Goal: Task Accomplishment & Management: Complete application form

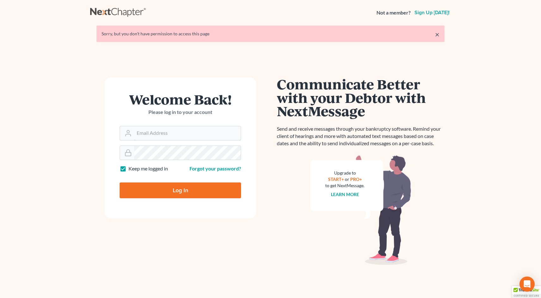
type input "kykerlaw@gmail.com"
click at [175, 194] on input "Log In" at bounding box center [180, 191] width 121 height 16
type input "Thinking..."
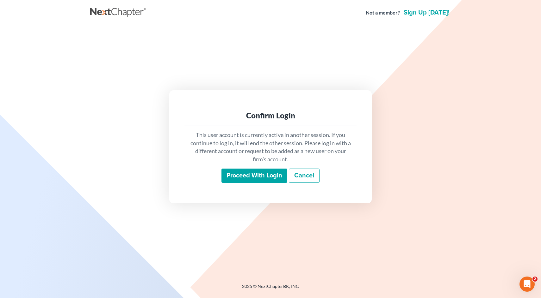
drag, startPoint x: 271, startPoint y: 189, endPoint x: 273, endPoint y: 184, distance: 5.9
click at [271, 189] on div "Confirm Login This user account is currently active in another session. If you …" at bounding box center [270, 146] width 202 height 113
click at [273, 178] on input "Proceed with login" at bounding box center [254, 176] width 66 height 15
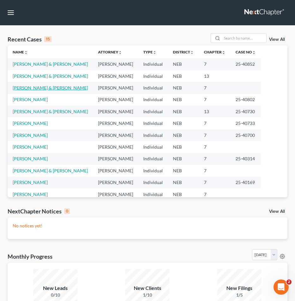
click at [34, 87] on link "[PERSON_NAME] & [PERSON_NAME]" at bounding box center [50, 87] width 75 height 5
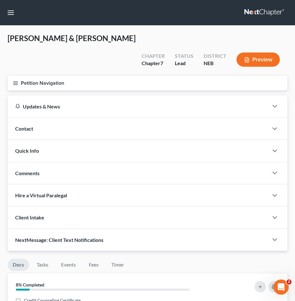
click at [18, 80] on icon "button" at bounding box center [16, 83] width 6 height 6
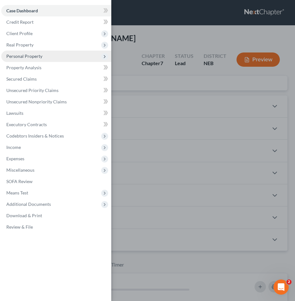
click at [25, 53] on span "Personal Property" at bounding box center [56, 56] width 110 height 11
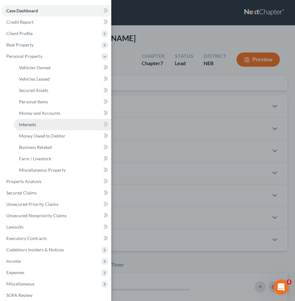
click at [35, 125] on span "Interests" at bounding box center [27, 124] width 17 height 5
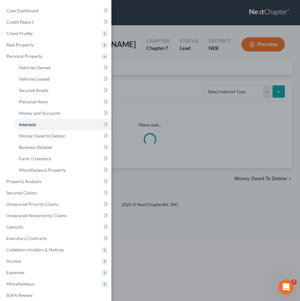
click at [165, 72] on div "Case Dashboard Payments Invoices Payments Payments Credit Report Client Profile" at bounding box center [150, 150] width 300 height 301
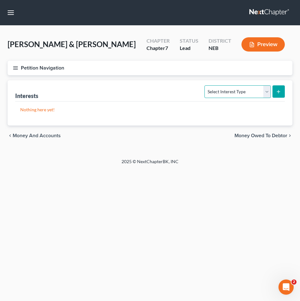
click at [241, 89] on select "Select Interest Type 401K Annuity Bond Education IRA Government Bond Government…" at bounding box center [237, 91] width 66 height 13
click at [282, 88] on button "submit" at bounding box center [278, 91] width 12 height 12
click at [261, 94] on select "Select Interest Type 401K Annuity Bond Education IRA Government Bond Government…" at bounding box center [237, 91] width 66 height 13
click at [249, 93] on select "Select Interest Type 401K Annuity Bond Education IRA Government Bond Government…" at bounding box center [237, 91] width 66 height 13
select select "401k"
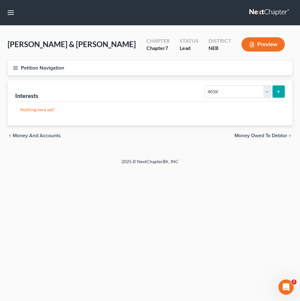
click at [281, 91] on button "submit" at bounding box center [278, 91] width 12 height 12
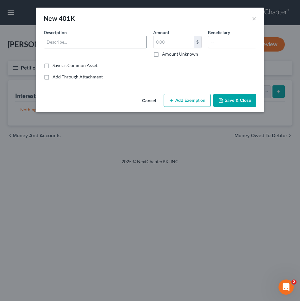
click at [83, 44] on input "text" at bounding box center [95, 42] width 102 height 12
click at [78, 41] on input "23390.37" at bounding box center [95, 42] width 102 height 12
type input "Petco 401(k)"
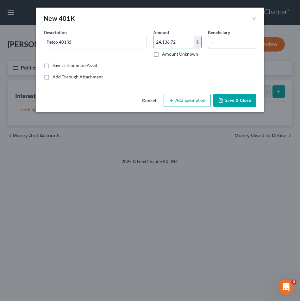
type input "24,136.72"
click at [229, 37] on input "text" at bounding box center [232, 42] width 48 height 12
click at [218, 65] on div "Save as Common Asset" at bounding box center [150, 65] width 212 height 6
click at [217, 68] on div "Save as Common Asset" at bounding box center [150, 65] width 212 height 6
click at [204, 100] on button "Add Exemption" at bounding box center [186, 100] width 47 height 13
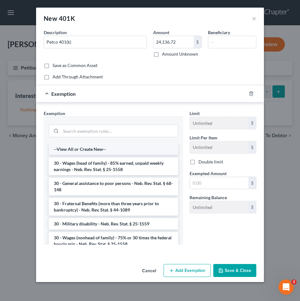
drag, startPoint x: 136, startPoint y: 149, endPoint x: 133, endPoint y: 146, distance: 4.0
click at [133, 146] on li "--View All or Create New--" at bounding box center [113, 149] width 129 height 11
select select "31"
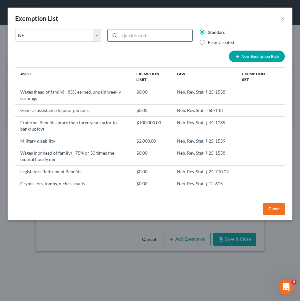
click at [159, 30] on input "search" at bounding box center [155, 35] width 73 height 12
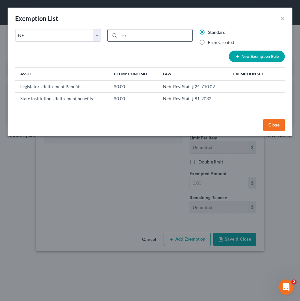
type input "r"
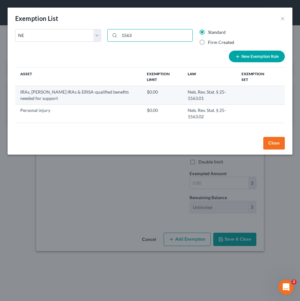
type input "1563"
click at [75, 94] on td "IRAs, Roth IRAs & ERISA-qualified benefits needed for support" at bounding box center [78, 95] width 126 height 18
click at [28, 93] on td "IRAs, Roth IRAs & ERISA-qualified benefits needed for support" at bounding box center [78, 95] width 126 height 18
click at [73, 96] on td "IRAs, Roth IRAs & ERISA-qualified benefits needed for support" at bounding box center [78, 95] width 126 height 18
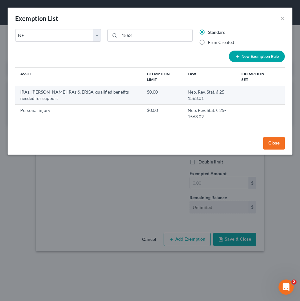
click at [182, 103] on td "Neb. Rev. Stat. § 25-1563.01" at bounding box center [209, 95] width 54 height 18
click at [182, 99] on td "Neb. Rev. Stat. § 25-1563.01" at bounding box center [209, 95] width 54 height 18
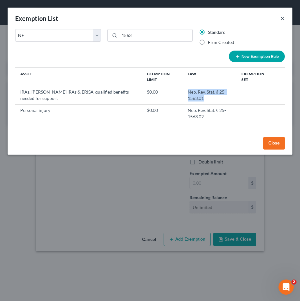
click at [283, 17] on button "×" at bounding box center [282, 19] width 4 height 8
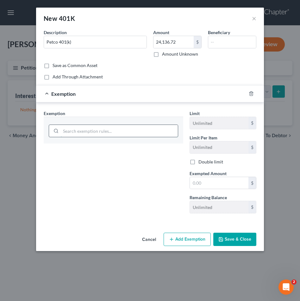
click at [132, 130] on input "search" at bounding box center [119, 131] width 117 height 12
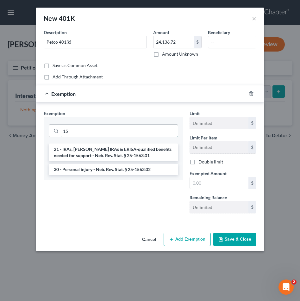
type input "1"
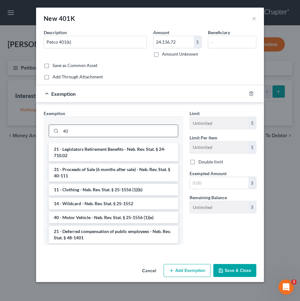
type input "4"
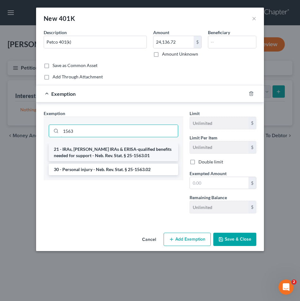
type input "1563"
click at [144, 148] on li "21 - IRAs, Roth IRAs & ERISA-qualified benefits needed for support - Neb. Rev. …" at bounding box center [113, 153] width 129 height 18
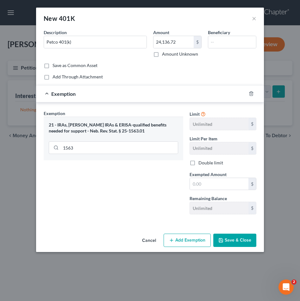
click at [236, 239] on button "Save & Close" at bounding box center [234, 240] width 43 height 13
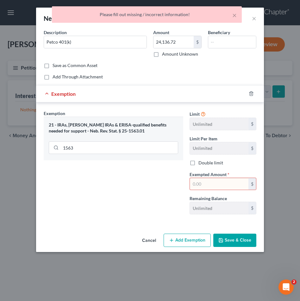
click at [220, 182] on input "text" at bounding box center [219, 184] width 58 height 12
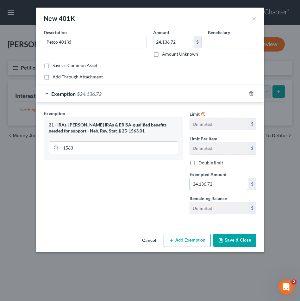
type input "24,136.72"
click at [239, 242] on button "Save & Close" at bounding box center [234, 240] width 43 height 13
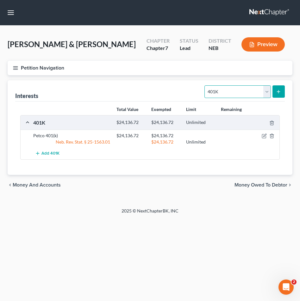
click at [257, 88] on select "Select Interest Type 401K Annuity Bond Education IRA Government Bond Government…" at bounding box center [237, 91] width 66 height 13
click at [222, 86] on select "Select Interest Type 401K Annuity Bond Education IRA Government Bond Government…" at bounding box center [237, 91] width 66 height 13
click at [224, 93] on select "Select Interest Type 401K Annuity Bond Education IRA Government Bond Government…" at bounding box center [237, 91] width 66 height 13
select select "ira"
click at [278, 90] on line "submit" at bounding box center [278, 91] width 0 height 3
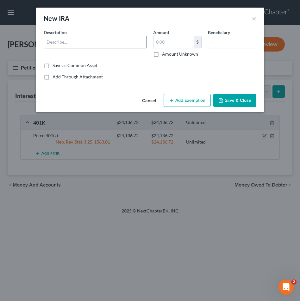
click at [121, 40] on input "text" at bounding box center [95, 42] width 102 height 12
click at [168, 37] on input "text" at bounding box center [173, 42] width 40 height 12
click at [126, 41] on input "150.71" at bounding box center [95, 42] width 102 height 12
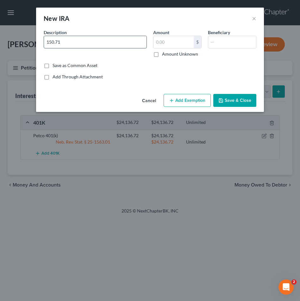
click at [98, 42] on input "150.71" at bounding box center [95, 42] width 102 height 12
click at [98, 41] on input "150.71" at bounding box center [95, 42] width 102 height 12
click at [97, 41] on input "150.71" at bounding box center [95, 42] width 102 height 12
type input "Fidelity Investments"
type input "150.71"
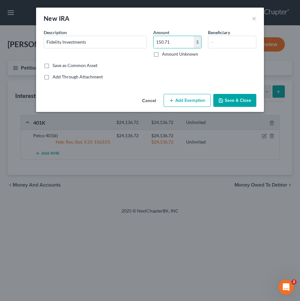
click at [193, 100] on button "Add Exemption" at bounding box center [186, 100] width 47 height 13
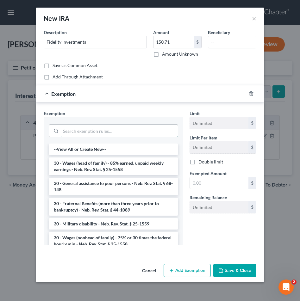
click at [131, 127] on input "search" at bounding box center [119, 131] width 117 height 12
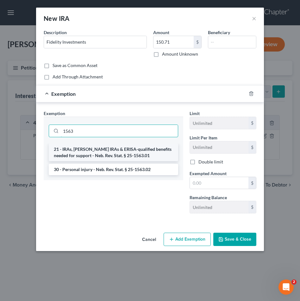
type input "1563"
click at [101, 153] on li "21 - IRAs, Roth IRAs & ERISA-qualified benefits needed for support - Neb. Rev. …" at bounding box center [113, 153] width 129 height 18
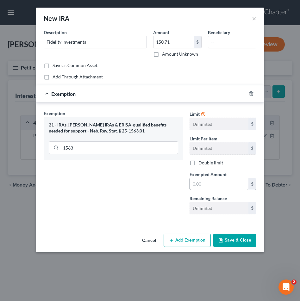
click at [208, 177] on label "Exempted Amount *" at bounding box center [207, 174] width 37 height 7
click at [210, 180] on input "text" at bounding box center [219, 184] width 58 height 12
type input "150.71"
click at [165, 192] on div "Exemption Set must be selected for CA. Exemption * 21 - IRAs, Roth IRAs & ERISA…" at bounding box center [113, 164] width 146 height 109
click at [237, 235] on button "Save & Close" at bounding box center [234, 240] width 43 height 13
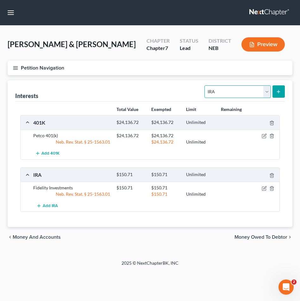
click at [212, 87] on select "Select Interest Type 401K Annuity Bond Education IRA Government Bond Government…" at bounding box center [237, 91] width 66 height 13
click at [6, 7] on nav "Home New Case Client Portal David P. Kyker Law Office, PC, LLO kykerlaw@gmail.c…" at bounding box center [150, 12] width 300 height 25
click at [9, 10] on button "button" at bounding box center [10, 12] width 11 height 11
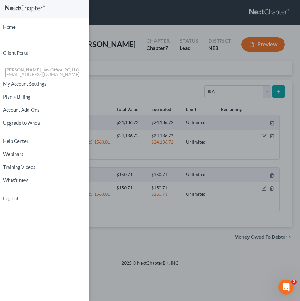
click at [116, 35] on div "Home New Case Client Portal David P. Kyker Law Office, PC, LLO kykerlaw@gmail.c…" at bounding box center [150, 150] width 300 height 301
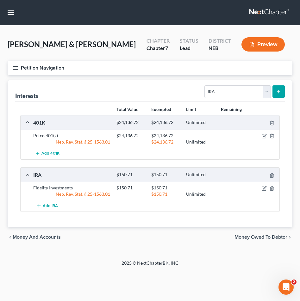
click at [18, 15] on nav "Home New Case Client Portal David P. Kyker Law Office, PC, LLO kykerlaw@gmail.c…" at bounding box center [150, 12] width 300 height 25
click at [16, 15] on nav "Home New Case Client Portal David P. Kyker Law Office, PC, LLO kykerlaw@gmail.c…" at bounding box center [150, 12] width 300 height 25
click at [14, 16] on button "button" at bounding box center [10, 12] width 11 height 11
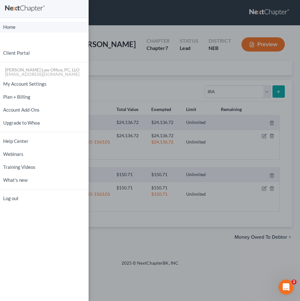
click at [35, 25] on link "Home" at bounding box center [44, 27] width 89 height 11
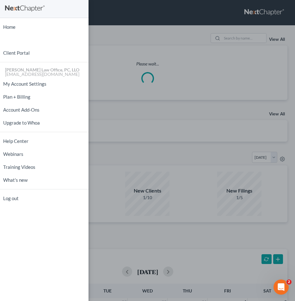
click at [133, 113] on div "Home New Case Client Portal David P. Kyker Law Office, PC, LLO kykerlaw@gmail.c…" at bounding box center [147, 150] width 295 height 301
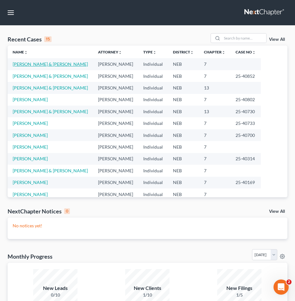
click at [47, 63] on link "[PERSON_NAME] & [PERSON_NAME]" at bounding box center [50, 63] width 75 height 5
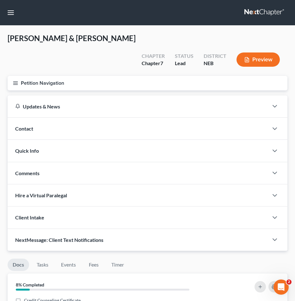
click at [15, 76] on button "Petition Navigation" at bounding box center [148, 83] width 280 height 15
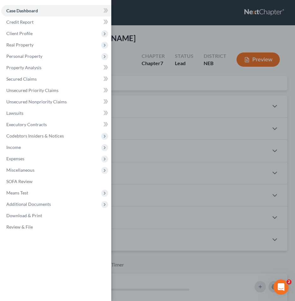
click at [135, 79] on div "Case Dashboard Payments Invoices Payments Payments Credit Report Client Profile" at bounding box center [147, 150] width 295 height 301
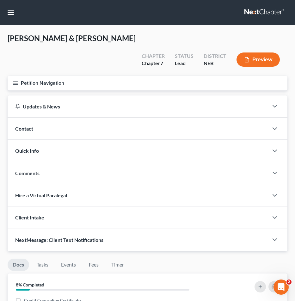
click at [17, 80] on icon "button" at bounding box center [16, 83] width 6 height 6
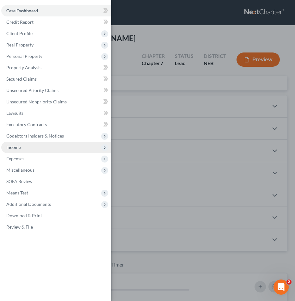
click at [41, 148] on span "Income" at bounding box center [56, 147] width 110 height 11
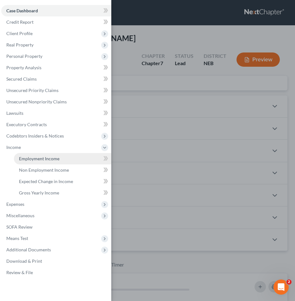
click at [44, 157] on span "Employment Income" at bounding box center [39, 158] width 40 height 5
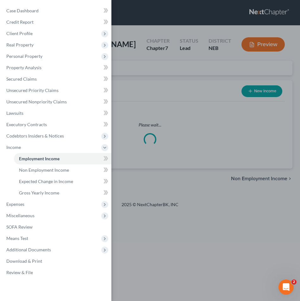
click at [156, 77] on div "Case Dashboard Payments Invoices Payments Payments Credit Report Client Profile" at bounding box center [150, 150] width 300 height 301
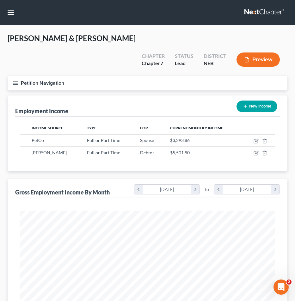
scroll to position [127, 267]
click at [247, 101] on button "New Income" at bounding box center [257, 107] width 41 height 12
select select "0"
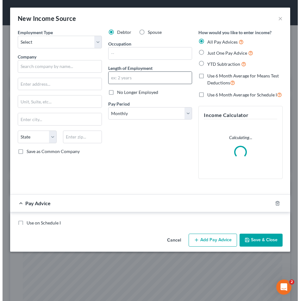
scroll to position [130, 272]
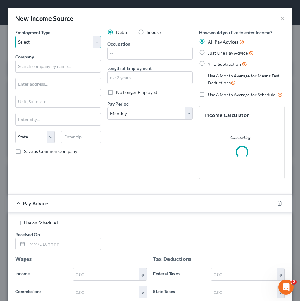
click at [58, 38] on select "Select Full or Part Time Employment Self Employment" at bounding box center [58, 42] width 86 height 13
select select "0"
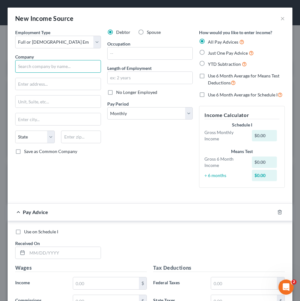
click at [70, 65] on input "text" at bounding box center [58, 66] width 86 height 13
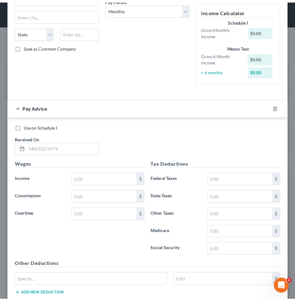
scroll to position [0, 0]
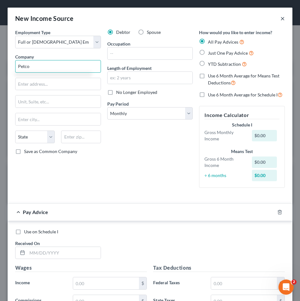
type input "Petco"
click at [280, 19] on button "×" at bounding box center [282, 19] width 4 height 8
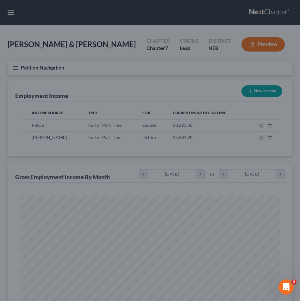
scroll to position [316051, 315911]
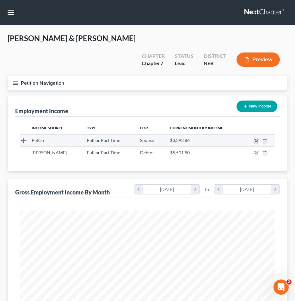
click at [255, 139] on icon "button" at bounding box center [256, 140] width 3 height 3
select select "0"
select select "30"
select select "2"
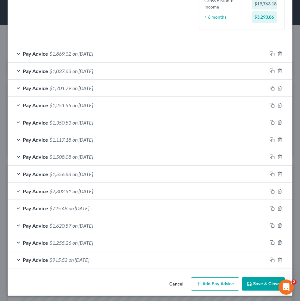
scroll to position [173, 0]
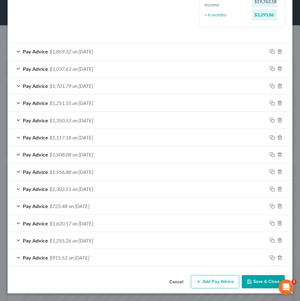
click at [210, 280] on button "Add Pay Advice" at bounding box center [215, 281] width 48 height 13
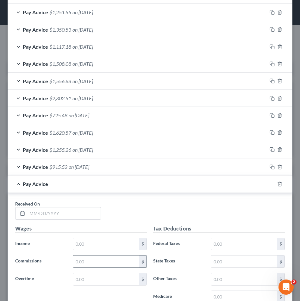
scroll to position [343, 0]
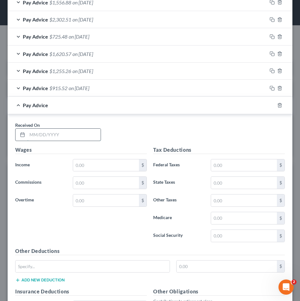
click at [77, 135] on input "text" at bounding box center [63, 135] width 73 height 12
type input "07/11/2025"
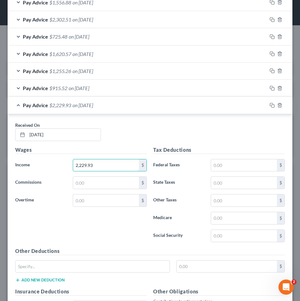
type input "2,229.93"
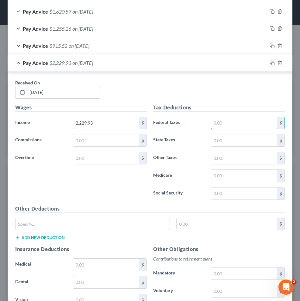
scroll to position [387, 0]
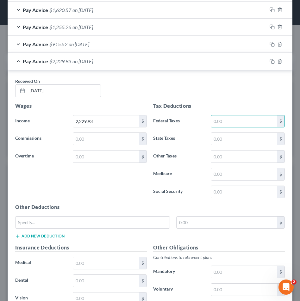
click at [94, 181] on div "Wages Income * 2,229.93 $ Commissions $ Overtime $" at bounding box center [81, 152] width 138 height 101
click at [224, 116] on input "text" at bounding box center [244, 121] width 66 height 12
type input "0"
click at [218, 136] on input "text" at bounding box center [244, 139] width 66 height 12
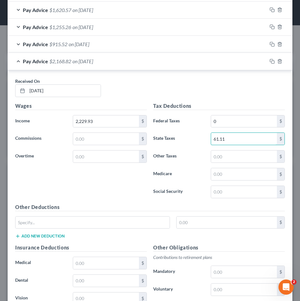
type input "61.11"
click at [197, 170] on label "Medicare" at bounding box center [179, 174] width 58 height 13
click at [221, 173] on input "text" at bounding box center [244, 174] width 66 height 12
type input "32.34"
click at [177, 159] on label "Other Taxes" at bounding box center [179, 156] width 58 height 13
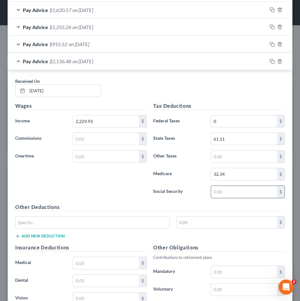
click at [215, 191] on input "text" at bounding box center [244, 192] width 66 height 12
type input "138.26"
click at [184, 187] on div "Tax Deductions Federal Taxes 0 $ State Taxes 61.11 $ Other Taxes $ Medicare 32.…" at bounding box center [219, 152] width 138 height 101
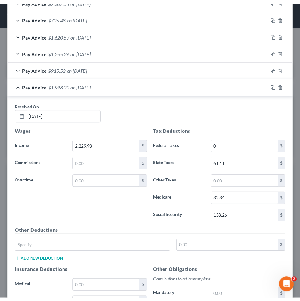
scroll to position [365, 0]
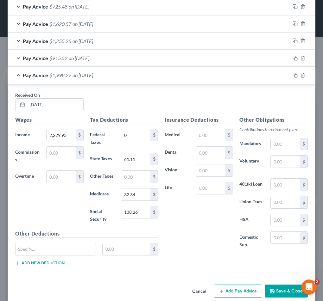
drag, startPoint x: 201, startPoint y: 213, endPoint x: 200, endPoint y: 210, distance: 3.8
click at [201, 213] on div "Insurance Deductions Medical $ Dental $ Vision $ Life $" at bounding box center [198, 185] width 75 height 139
click at [282, 165] on input "text" at bounding box center [284, 162] width 29 height 12
type input "156.10"
click at [64, 253] on input "text" at bounding box center [55, 249] width 80 height 12
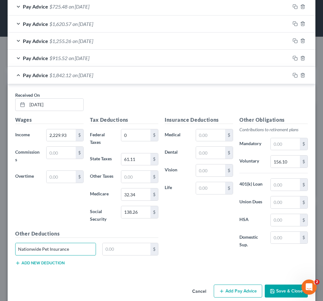
type input "Nationwide Pet Insurance"
type input "13.51"
click at [52, 264] on button "Add new deduction" at bounding box center [39, 263] width 49 height 5
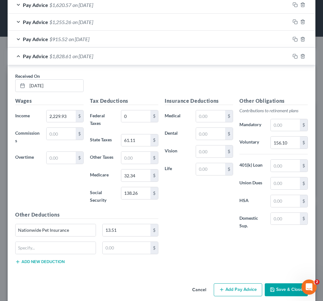
scroll to position [397, 0]
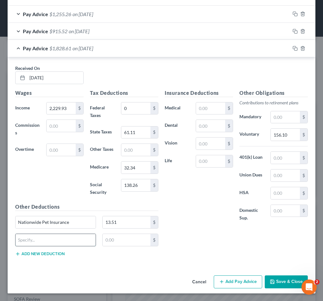
click at [57, 243] on input "text" at bounding box center [55, 240] width 80 height 12
type input "S"
type input "Short Term Disability"
type input "34.48"
click at [188, 199] on div "Insurance Deductions Medical $ Dental $ Vision $ Life $" at bounding box center [198, 158] width 75 height 139
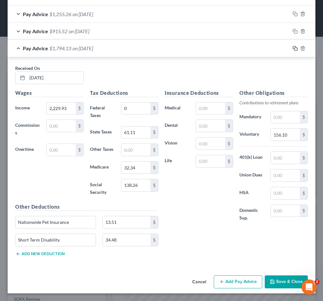
click at [292, 47] on icon "button" at bounding box center [294, 48] width 5 height 5
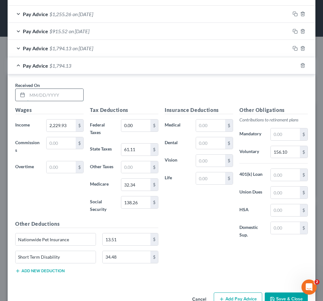
click at [52, 96] on input "text" at bounding box center [55, 95] width 56 height 12
type input "07/25/2025"
click at [65, 145] on input "text" at bounding box center [60, 143] width 29 height 12
click at [65, 109] on h5 "Wages" at bounding box center [49, 110] width 68 height 8
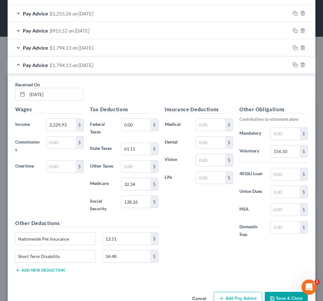
scroll to position [398, 0]
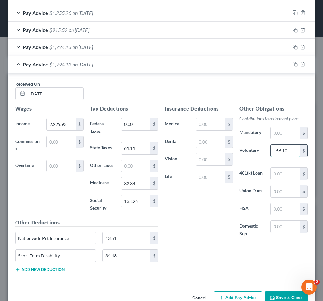
click at [287, 151] on input "156.10" at bounding box center [284, 151] width 29 height 12
type input "178.87"
click at [242, 180] on div "Other Obligations Contributions to retirement plans Mandatory $ Voluntary 178.8…" at bounding box center [273, 174] width 75 height 139
click at [140, 201] on input "138.26" at bounding box center [135, 201] width 29 height 12
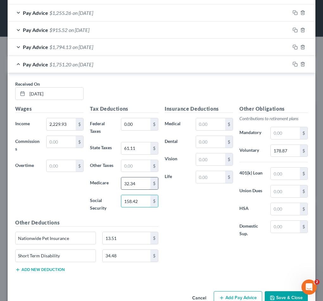
type input "158.42"
click at [140, 184] on input "32.34" at bounding box center [135, 183] width 29 height 12
type input "3"
type input "37.05"
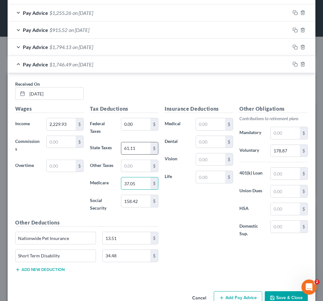
click at [137, 146] on input "61.11" at bounding box center [135, 148] width 29 height 12
type input "76.44"
click at [126, 134] on div "0.00 $" at bounding box center [140, 127] width 44 height 19
click at [140, 185] on input "37.05" at bounding box center [135, 183] width 29 height 12
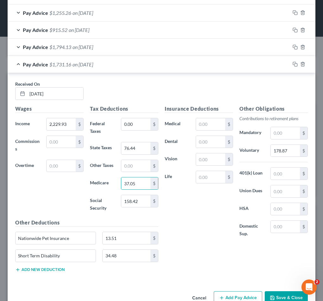
click at [111, 197] on label "Social Security" at bounding box center [102, 204] width 31 height 19
click at [70, 123] on input "2,229.93" at bounding box center [60, 124] width 29 height 12
type input "2,555.17"
click at [102, 121] on label "Federal Taxes" at bounding box center [102, 127] width 31 height 19
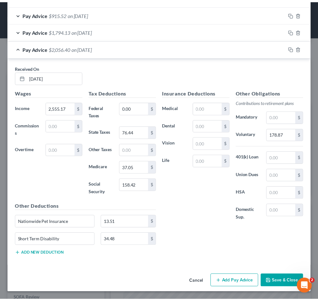
scroll to position [414, 0]
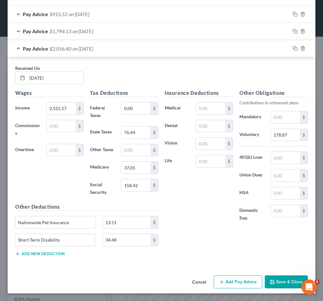
click at [271, 285] on button "Save & Close" at bounding box center [285, 281] width 43 height 13
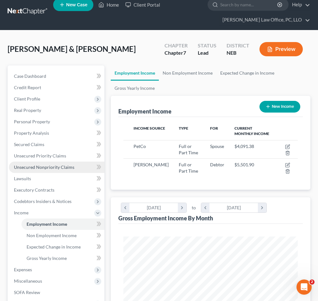
scroll to position [8, 0]
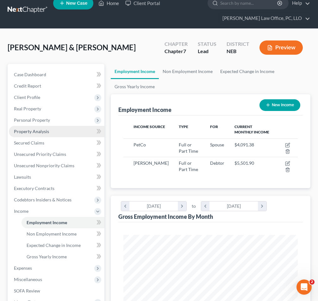
click at [43, 133] on span "Property Analysis" at bounding box center [31, 131] width 35 height 5
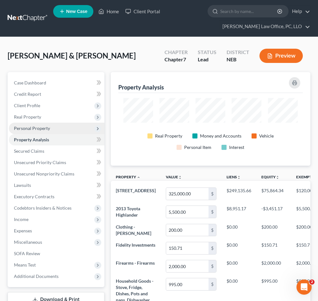
scroll to position [316085, 315979]
click at [44, 129] on span "Personal Property" at bounding box center [32, 128] width 36 height 5
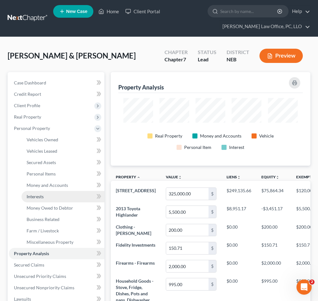
click at [61, 198] on link "Interests" at bounding box center [63, 196] width 83 height 11
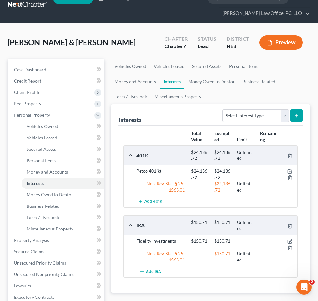
scroll to position [22, 0]
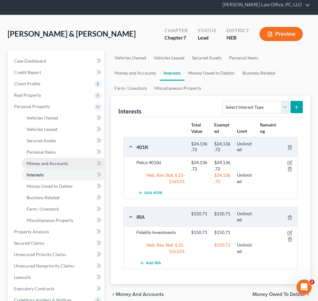
click at [52, 166] on link "Money and Accounts" at bounding box center [63, 163] width 83 height 11
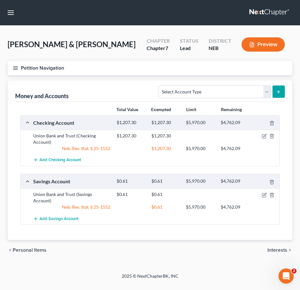
click at [71, 82] on div "Money and Accounts Select Account Type Brokerage Cash on Hand Certificates of D…" at bounding box center [150, 90] width 270 height 21
drag, startPoint x: 71, startPoint y: 82, endPoint x: 210, endPoint y: 90, distance: 140.0
click at [210, 90] on select "Select Account Type Brokerage Cash on Hand Certificates of Deposit Checking Acc…" at bounding box center [215, 91] width 112 height 13
click at [244, 91] on select "Select Account Type Brokerage Cash on Hand Certificates of Deposit Checking Acc…" at bounding box center [215, 91] width 112 height 13
click at [12, 65] on button "Petition Navigation" at bounding box center [150, 68] width 285 height 15
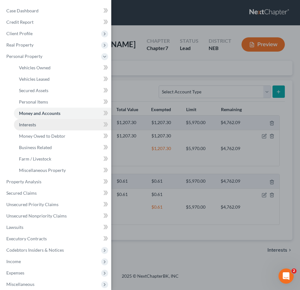
click at [58, 126] on link "Interests" at bounding box center [62, 124] width 97 height 11
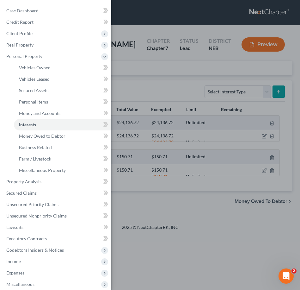
drag, startPoint x: 164, startPoint y: 78, endPoint x: 167, endPoint y: 77, distance: 3.6
click at [164, 78] on div "Case Dashboard Payments Invoices Payments Payments Credit Report Client Profile" at bounding box center [150, 145] width 300 height 290
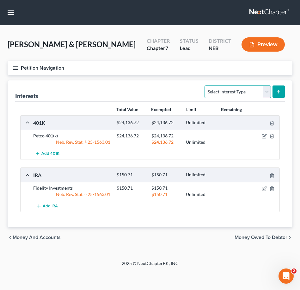
click at [248, 92] on select "Select Interest Type 401K Annuity Bond Education IRA Government Bond Government…" at bounding box center [238, 91] width 66 height 13
select select "401k"
click at [279, 91] on icon "submit" at bounding box center [278, 91] width 5 height 5
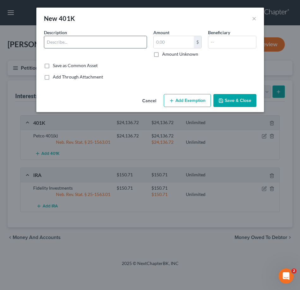
click at [107, 43] on input "text" at bounding box center [95, 42] width 102 height 12
type input "Lincoln Financial Group 401(k)"
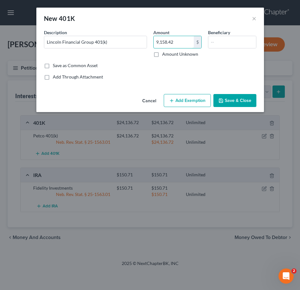
type input "9,158.42"
click at [185, 70] on div "Common Asset Select Description * Lincoln Financial Group 401(k) Amount 9,158.4…" at bounding box center [150, 54] width 212 height 51
click at [201, 97] on button "Add Exemption" at bounding box center [187, 100] width 47 height 13
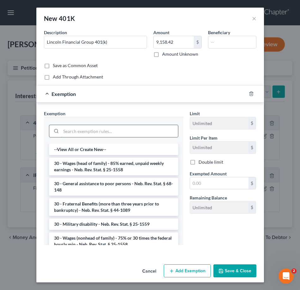
click at [144, 132] on input "search" at bounding box center [119, 131] width 117 height 12
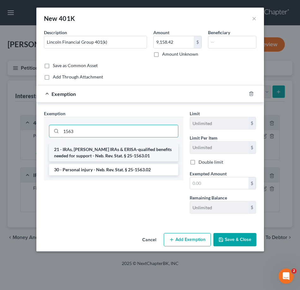
type input "1563"
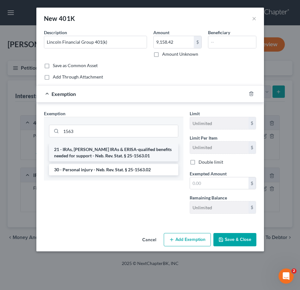
click at [126, 151] on li "21 - IRAs, Roth IRAs & ERISA-qualified benefits needed for support - Neb. Rev. …" at bounding box center [113, 153] width 129 height 18
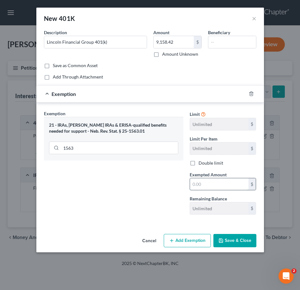
click at [230, 184] on input "text" at bounding box center [219, 184] width 58 height 12
type input "9,158.42"
click at [241, 243] on button "Save & Close" at bounding box center [234, 240] width 43 height 13
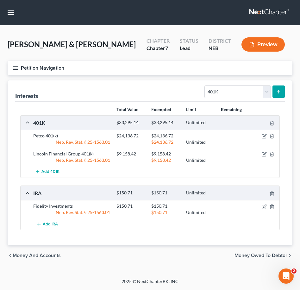
click at [18, 66] on button "Petition Navigation" at bounding box center [150, 68] width 285 height 15
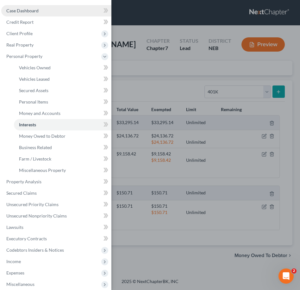
click at [43, 13] on link "Case Dashboard" at bounding box center [56, 10] width 110 height 11
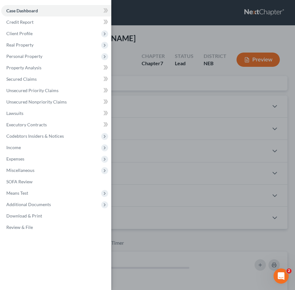
click at [148, 35] on div "Case Dashboard Payments Invoices Payments Payments Credit Report Client Profile" at bounding box center [147, 145] width 295 height 290
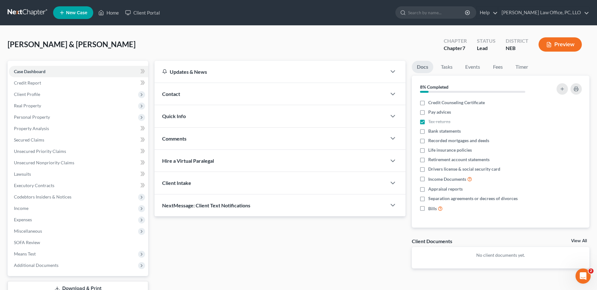
click at [36, 16] on link at bounding box center [28, 12] width 40 height 11
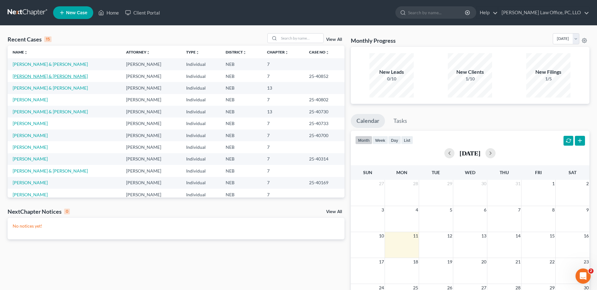
click at [40, 74] on link "[PERSON_NAME] & [PERSON_NAME]" at bounding box center [50, 75] width 75 height 5
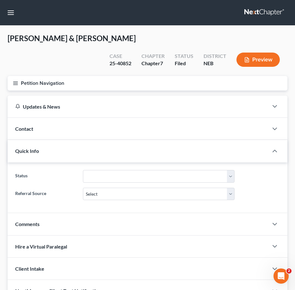
click at [11, 76] on button "Petition Navigation" at bounding box center [148, 83] width 280 height 15
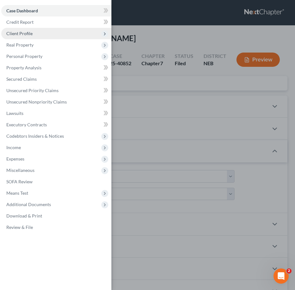
click at [32, 38] on span "Client Profile" at bounding box center [56, 33] width 110 height 11
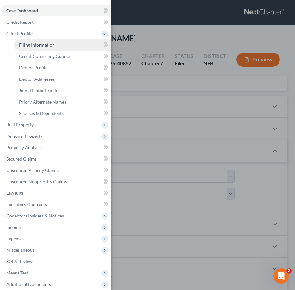
click at [34, 44] on span "Filing Information" at bounding box center [37, 44] width 36 height 5
select select "1"
select select "0"
select select "30"
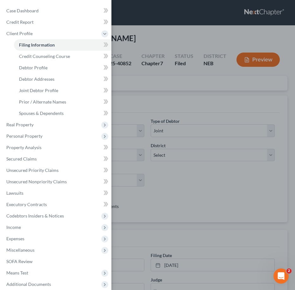
click at [183, 95] on div "Case Dashboard Payments Invoices Payments Payments Credit Report Client Profile" at bounding box center [147, 145] width 295 height 290
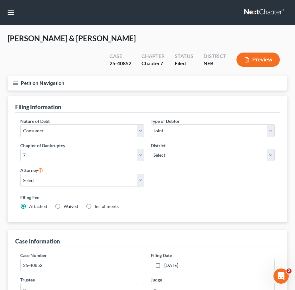
click at [14, 80] on icon "button" at bounding box center [16, 83] width 6 height 6
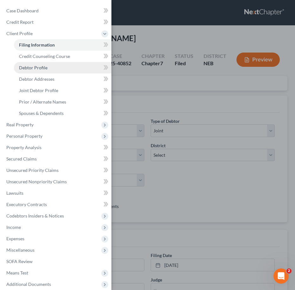
click at [46, 68] on span "Debtor Profile" at bounding box center [33, 67] width 28 height 5
select select "1"
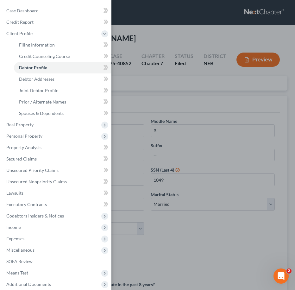
click at [200, 72] on div "Case Dashboard Payments Invoices Payments Payments Credit Report Client Profile" at bounding box center [147, 145] width 295 height 290
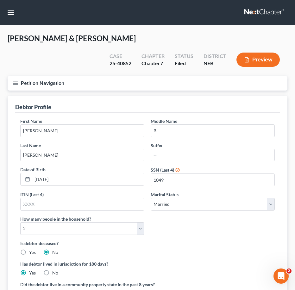
click at [15, 80] on icon "button" at bounding box center [16, 83] width 6 height 6
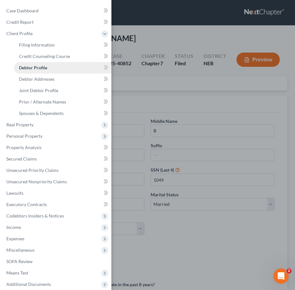
click at [61, 69] on link "Debtor Profile" at bounding box center [62, 67] width 97 height 11
click at [144, 80] on div "Case Dashboard Payments Invoices Payments Payments Credit Report Client Profile" at bounding box center [147, 145] width 295 height 290
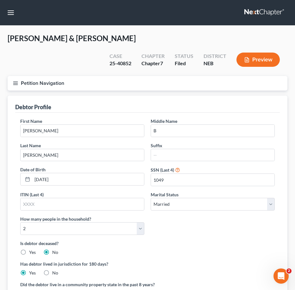
click at [17, 80] on icon "button" at bounding box center [16, 83] width 6 height 6
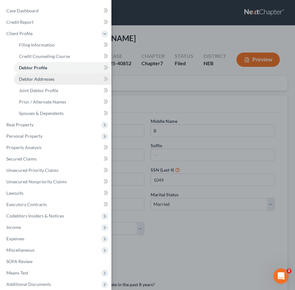
click at [52, 77] on span "Debtor Addresses" at bounding box center [36, 78] width 35 height 5
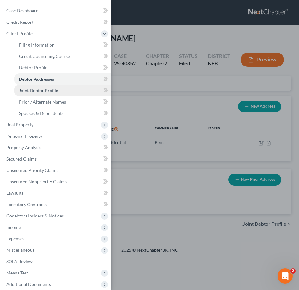
click at [52, 87] on link "Joint Debtor Profile" at bounding box center [62, 90] width 97 height 11
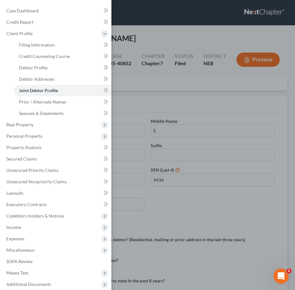
click at [186, 81] on div "Case Dashboard Payments Invoices Payments Payments Credit Report Client Profile" at bounding box center [147, 145] width 295 height 290
